Goal: Book appointment/travel/reservation

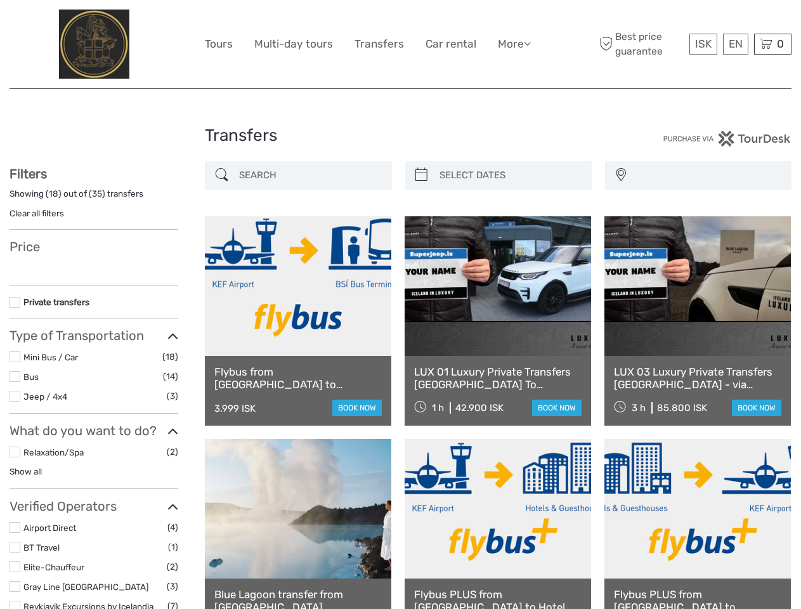
select select
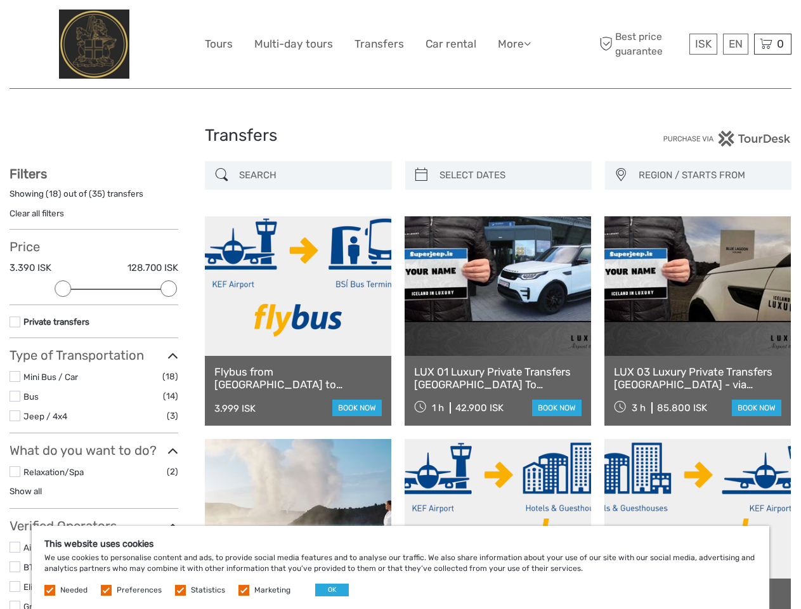
click at [513, 44] on link "More" at bounding box center [514, 44] width 33 height 18
click at [528, 43] on icon at bounding box center [527, 43] width 7 height 11
click at [702, 44] on span "ISK" at bounding box center [703, 43] width 16 height 13
click at [735, 44] on div "EN English Español Deutsch" at bounding box center [735, 44] width 25 height 21
click at [772, 44] on div "0 Items Total 0 ISK Checkout The shopping cart is empty." at bounding box center [772, 44] width 37 height 21
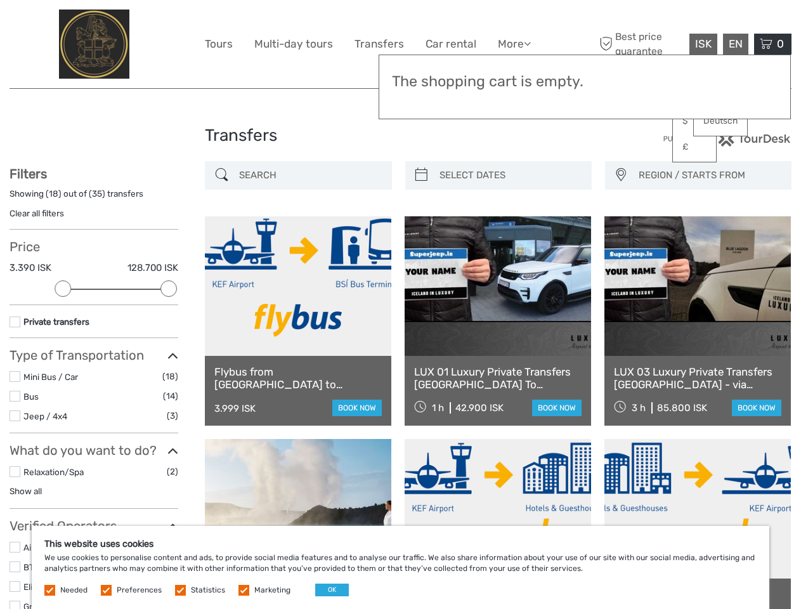
click at [63, 288] on div at bounding box center [63, 288] width 16 height 16
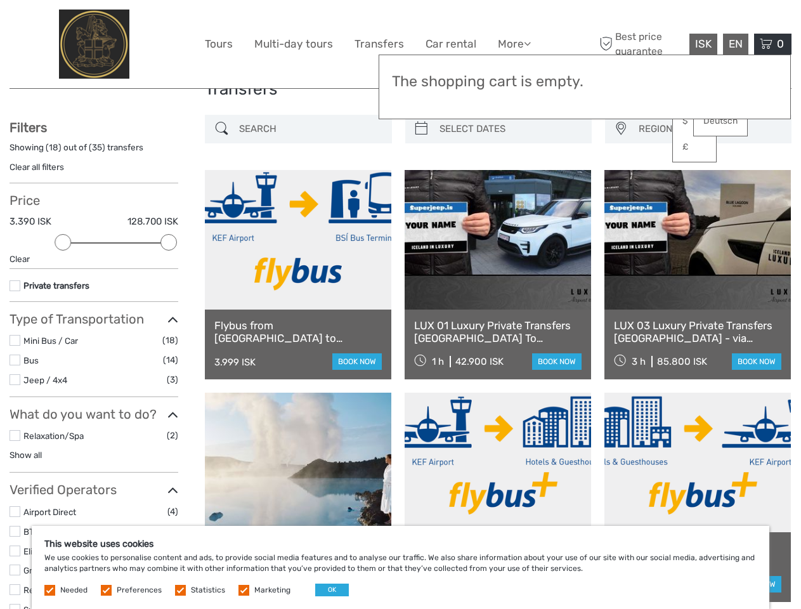
click at [169, 288] on div "Filters Showing ( 18 ) out of ( 35 ) transfers Clear all filters Price 3.390 IS…" at bounding box center [94, 394] width 169 height 548
click at [421, 175] on link at bounding box center [497, 239] width 186 height 139
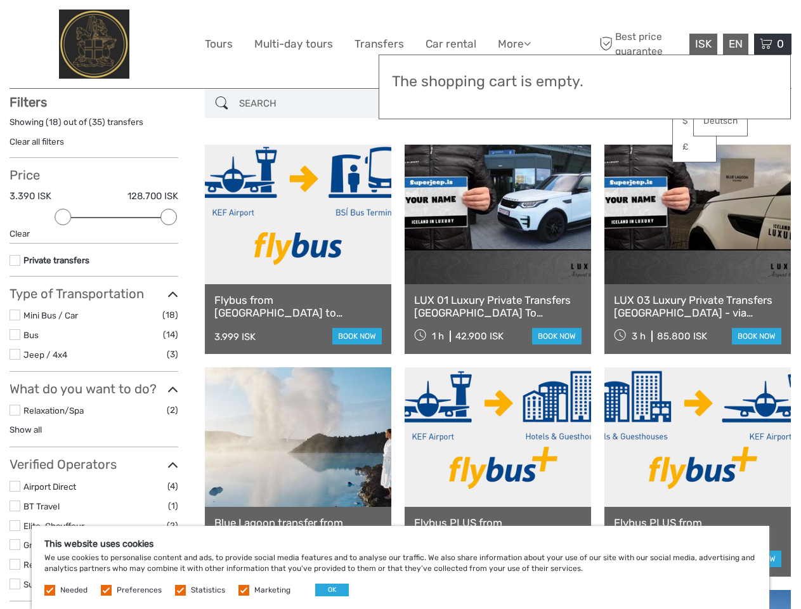
click at [509, 175] on link at bounding box center [497, 214] width 186 height 139
click at [620, 175] on link at bounding box center [697, 214] width 186 height 139
